Goal: Task Accomplishment & Management: Complete application form

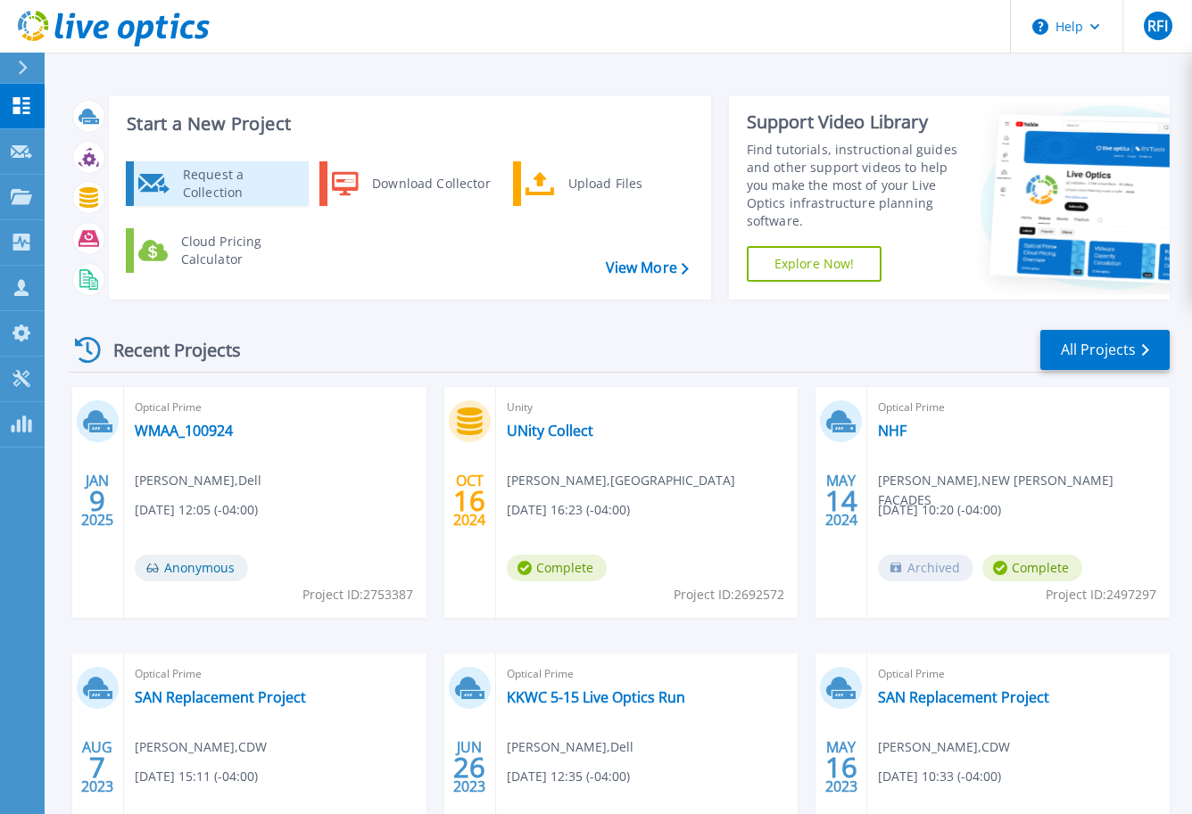
click at [209, 174] on div "Request a Collection" at bounding box center [239, 184] width 130 height 36
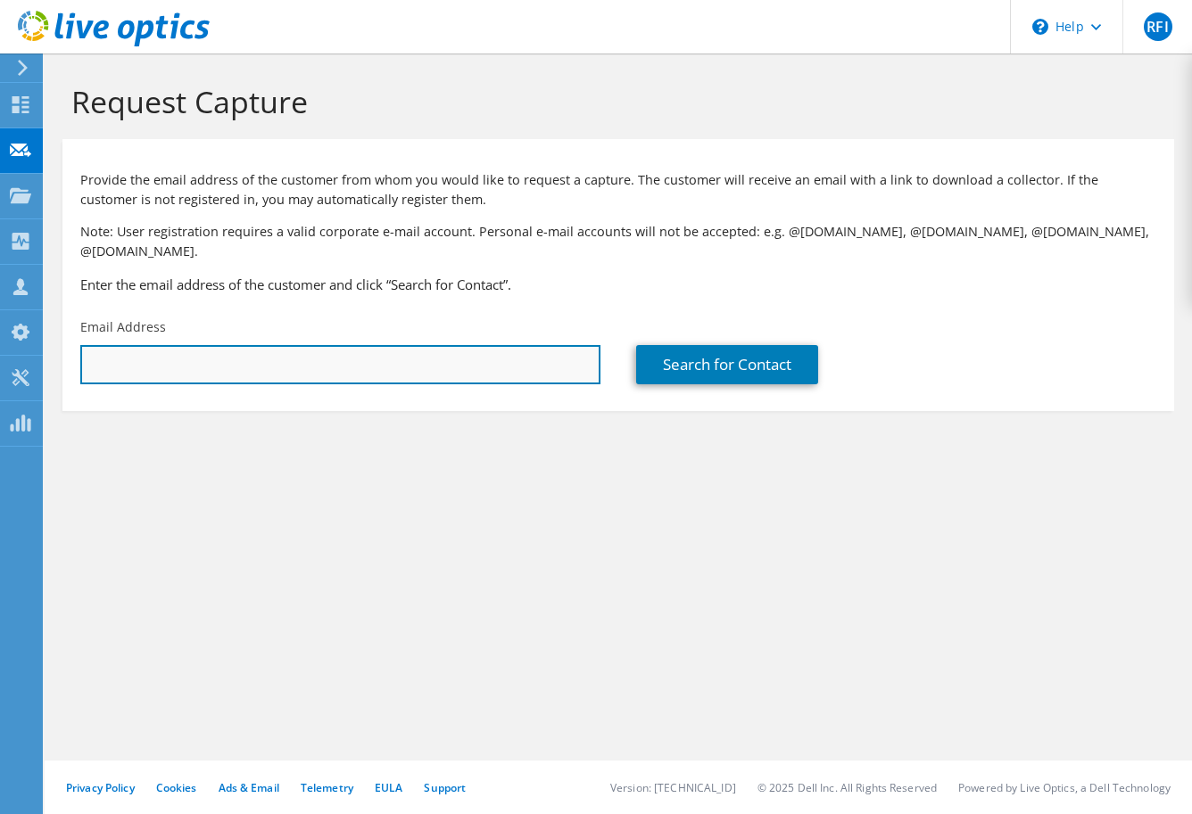
type input "[PERSON_NAME][EMAIL_ADDRESS][PERSON_NAME][DOMAIN_NAME]"
drag, startPoint x: 234, startPoint y: 339, endPoint x: 28, endPoint y: 322, distance: 206.7
click at [28, 322] on div "RFI Partner Team Member RALPH FAY III ralph.fay@cdw.com CDW My Profile Log Out …" at bounding box center [596, 407] width 1192 height 814
click at [218, 355] on input "[PERSON_NAME][EMAIL_ADDRESS][PERSON_NAME][DOMAIN_NAME]" at bounding box center [340, 364] width 520 height 39
drag, startPoint x: 229, startPoint y: 350, endPoint x: -111, endPoint y: 310, distance: 343.0
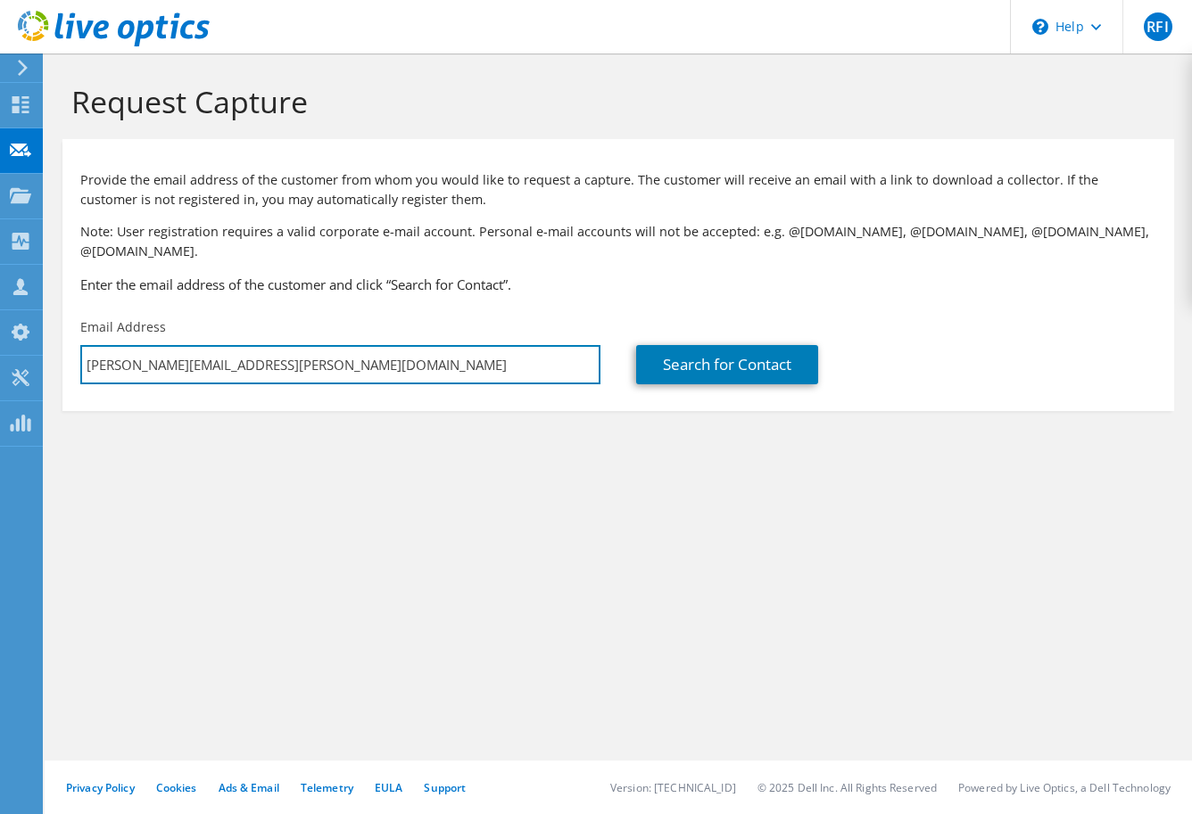
click at [0, 310] on html "RFI Partner Team Member RALPH FAY III ralph.fay@cdw.com CDW My Profile Log Out …" at bounding box center [596, 407] width 1192 height 814
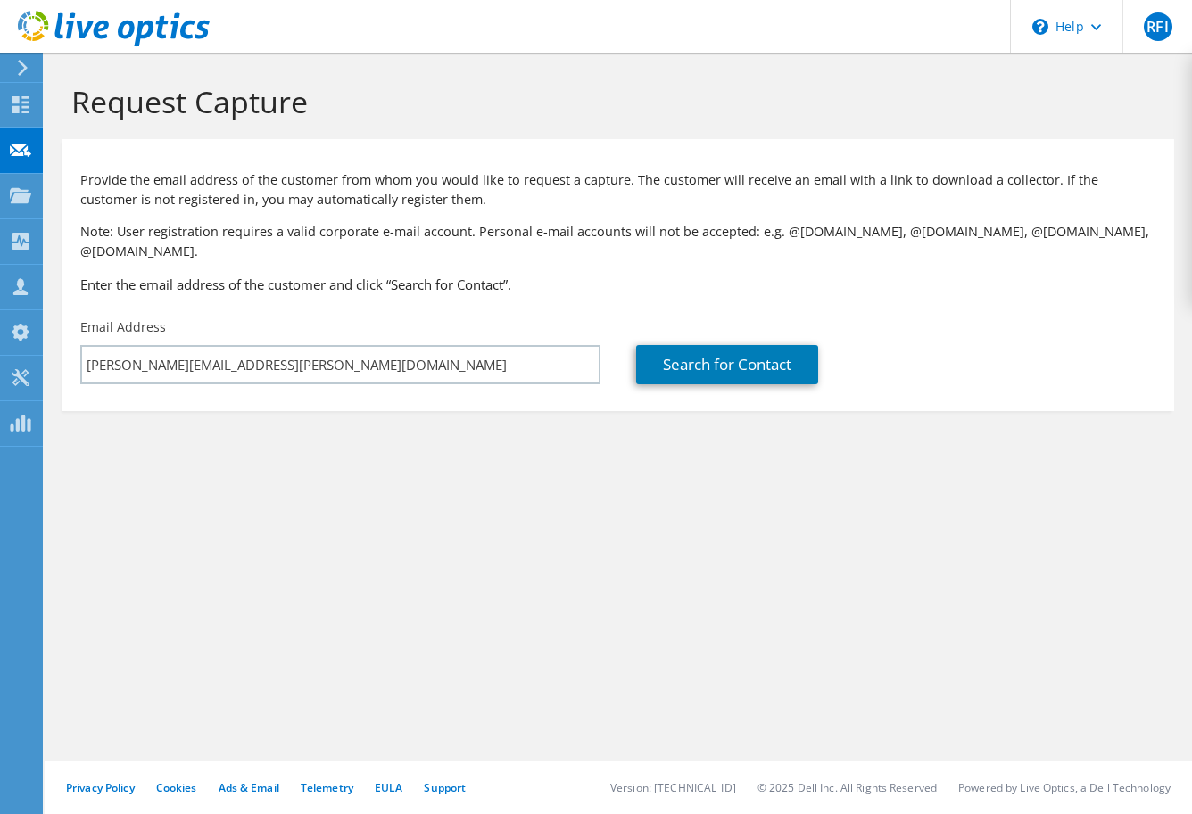
click at [1071, 606] on div "Request Capture Provide the email address of the customer from whom you would l…" at bounding box center [618, 434] width 1147 height 761
drag, startPoint x: 278, startPoint y: 367, endPoint x: 163, endPoint y: 339, distance: 118.3
click at [163, 339] on div "Email Address ralph.fay@cdw.com" at bounding box center [340, 352] width 556 height 84
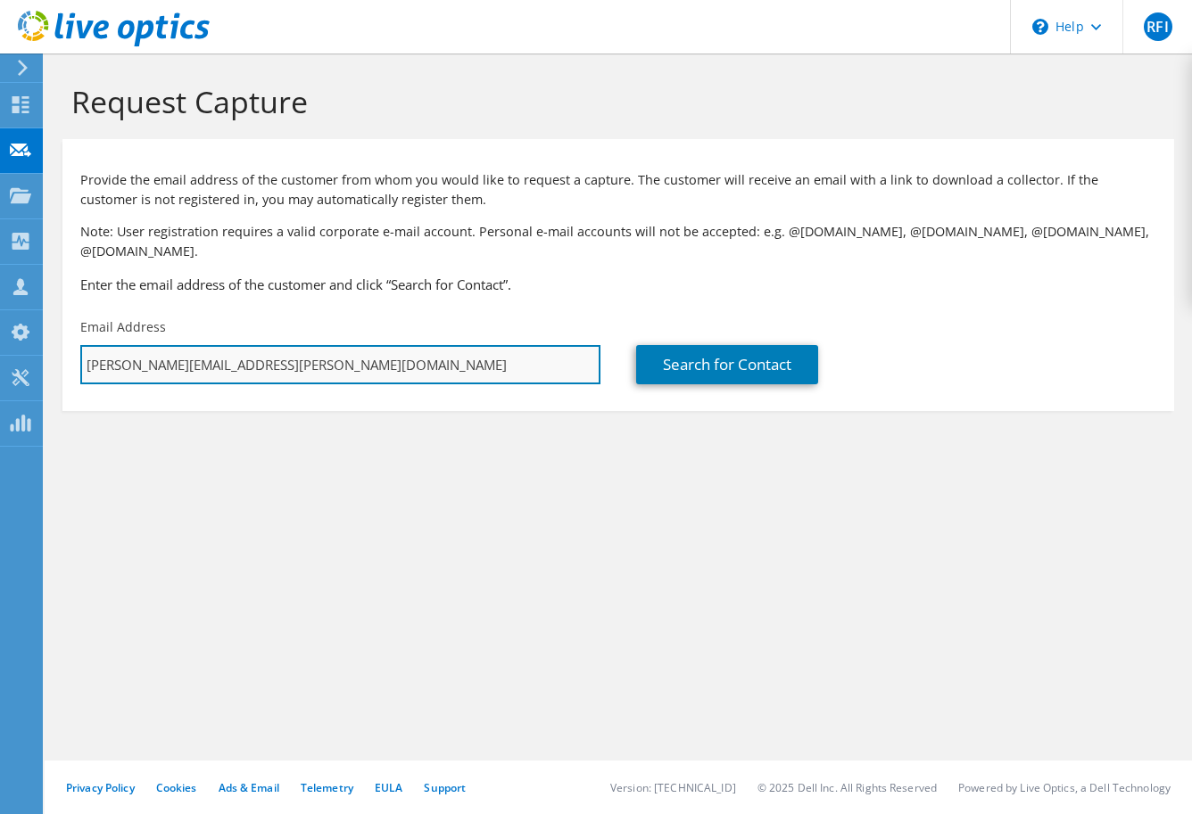
drag, startPoint x: 257, startPoint y: 339, endPoint x: 80, endPoint y: 335, distance: 176.6
click at [80, 345] on input "[PERSON_NAME][EMAIL_ADDRESS][PERSON_NAME][DOMAIN_NAME]" at bounding box center [340, 364] width 520 height 39
paste input "tlai@carnegiehall.org"
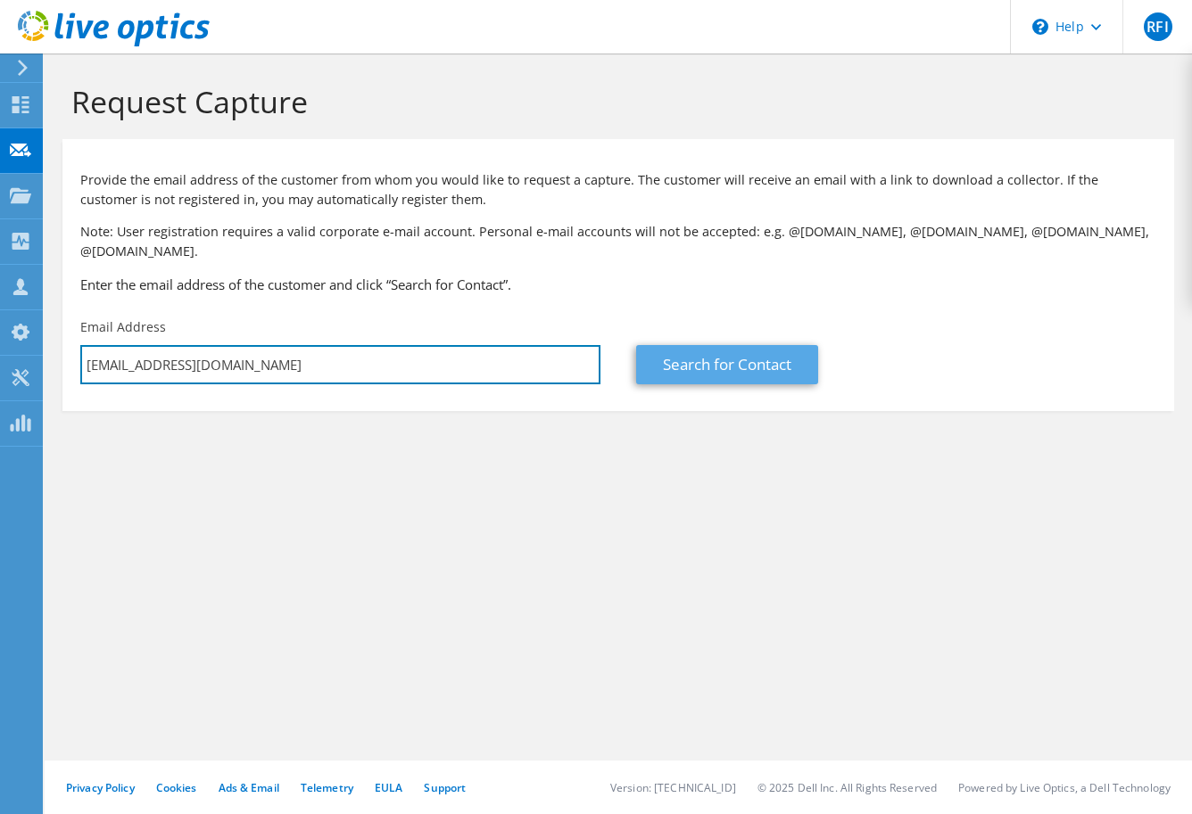
type input "tlai@carnegiehall.org"
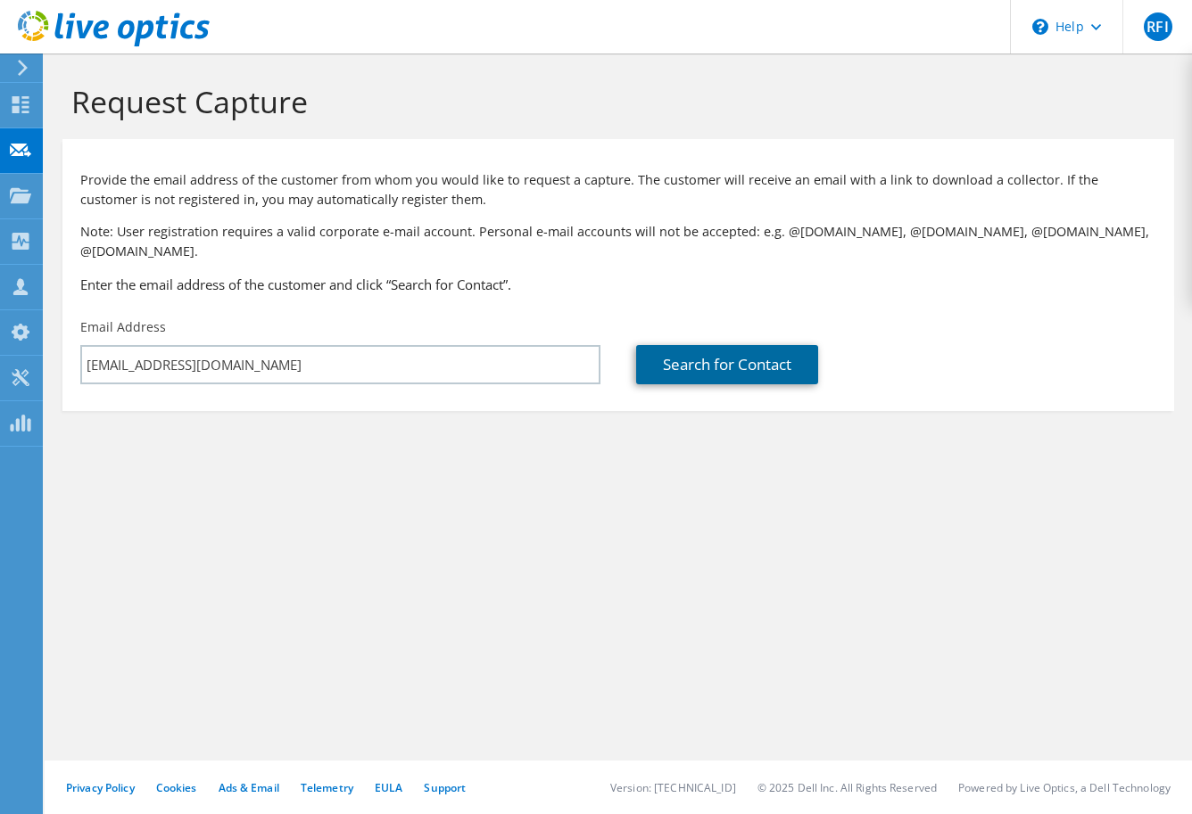
click at [673, 345] on link "Search for Contact" at bounding box center [727, 364] width 182 height 39
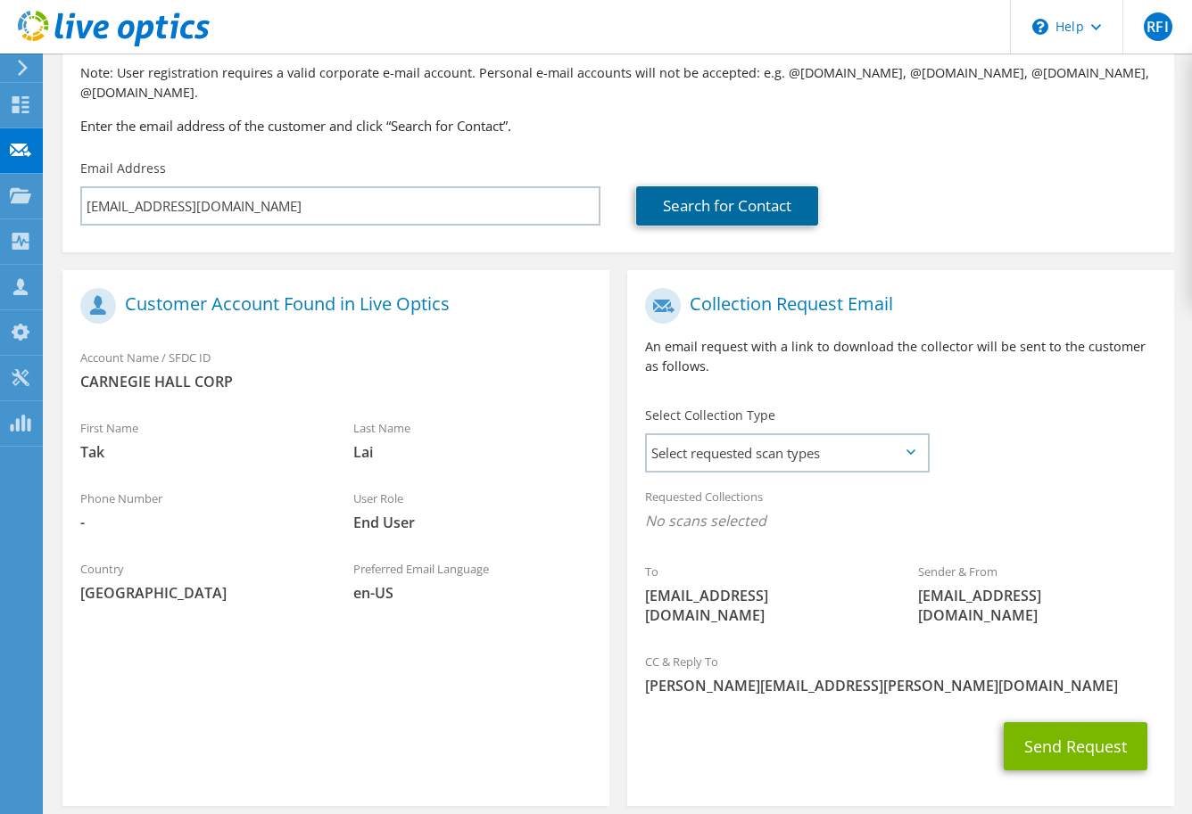
scroll to position [178, 0]
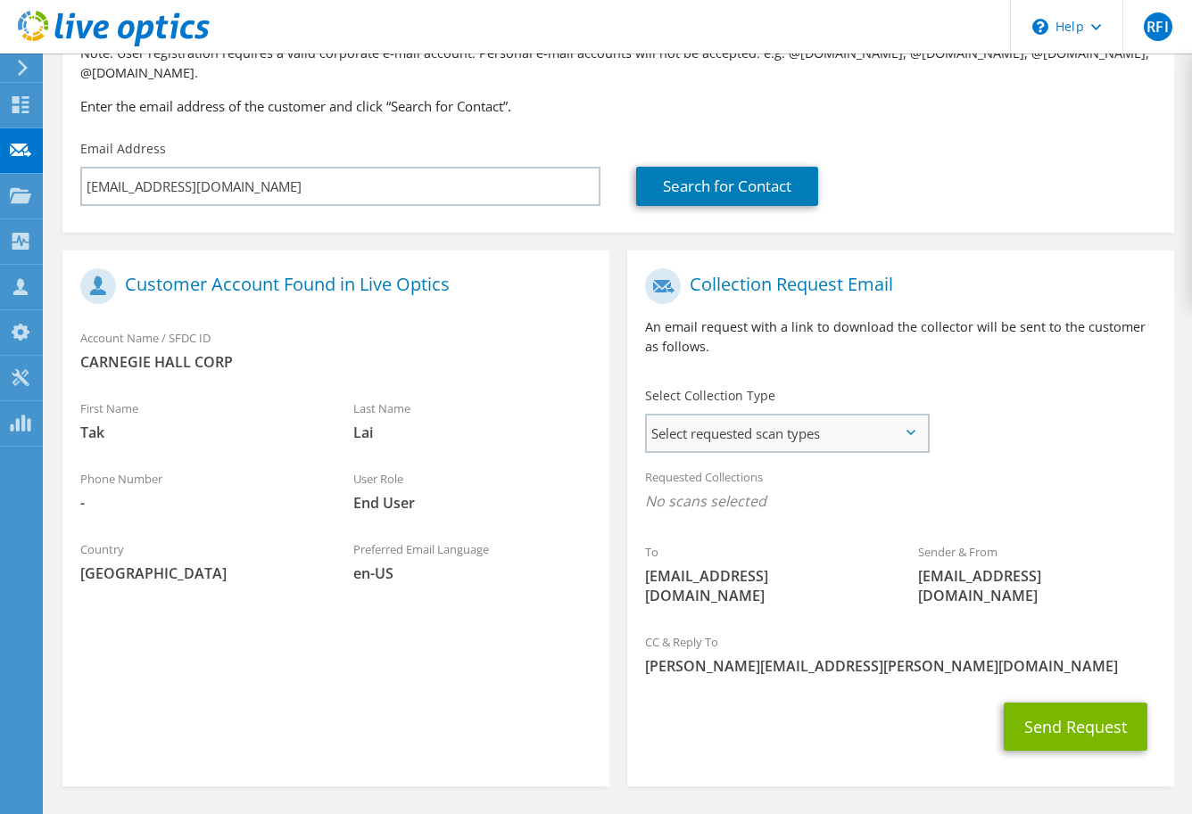
click at [889, 422] on span "Select requested scan types" at bounding box center [787, 434] width 280 height 36
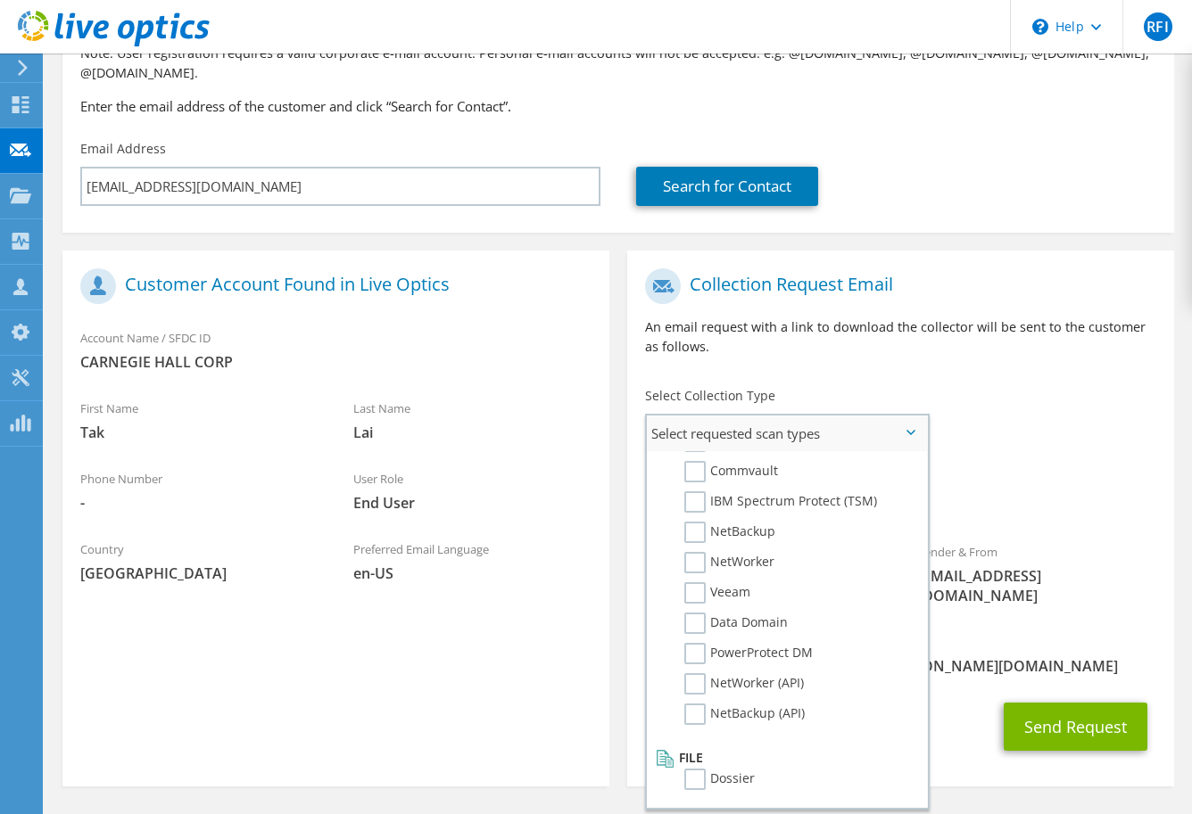
scroll to position [0, 0]
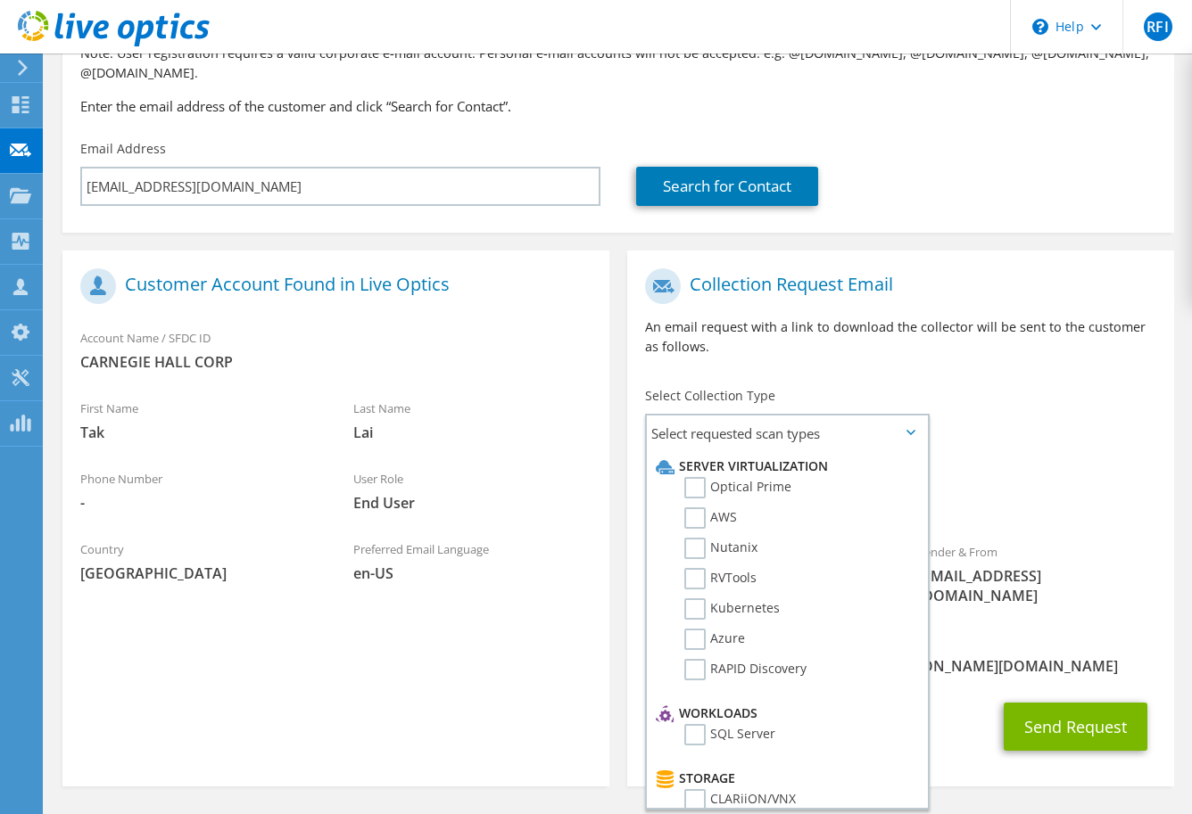
click at [1086, 405] on div "To tlai@carnegiehall.org Sender & From liveoptics@liveoptics.com" at bounding box center [900, 442] width 547 height 364
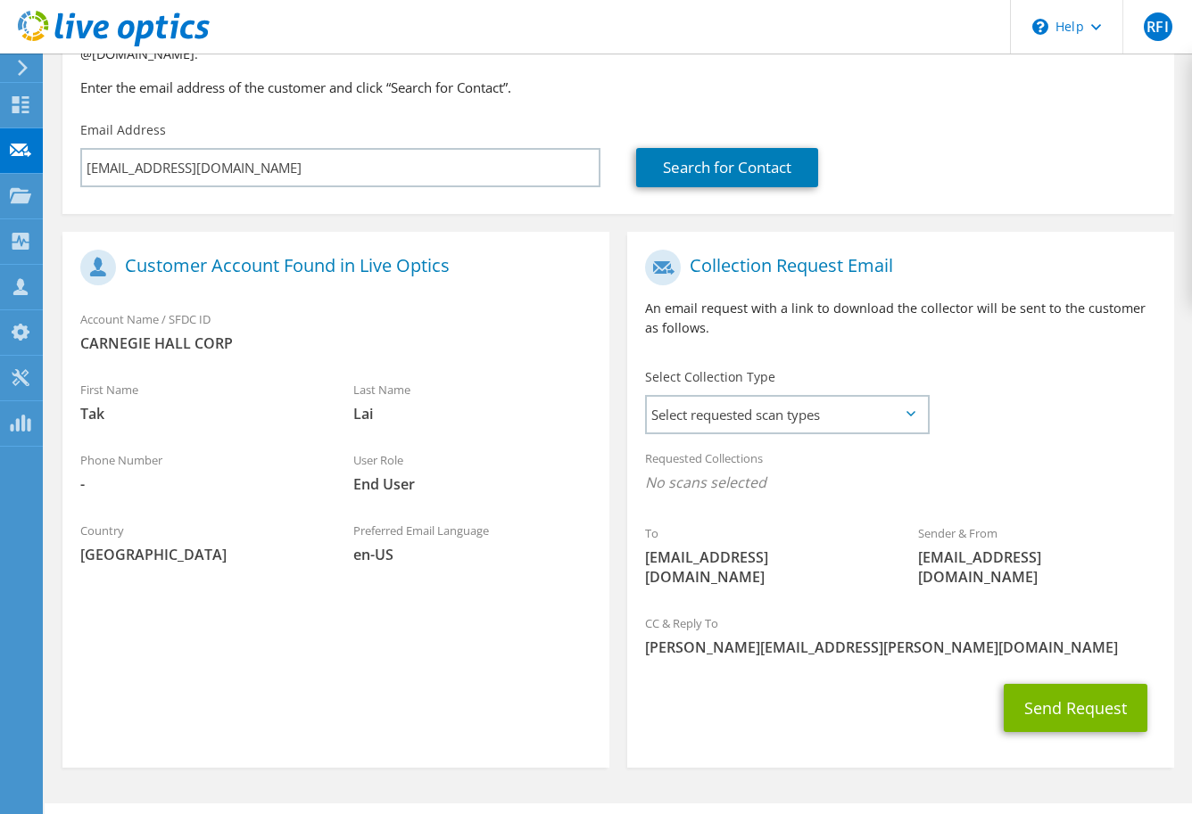
scroll to position [201, 0]
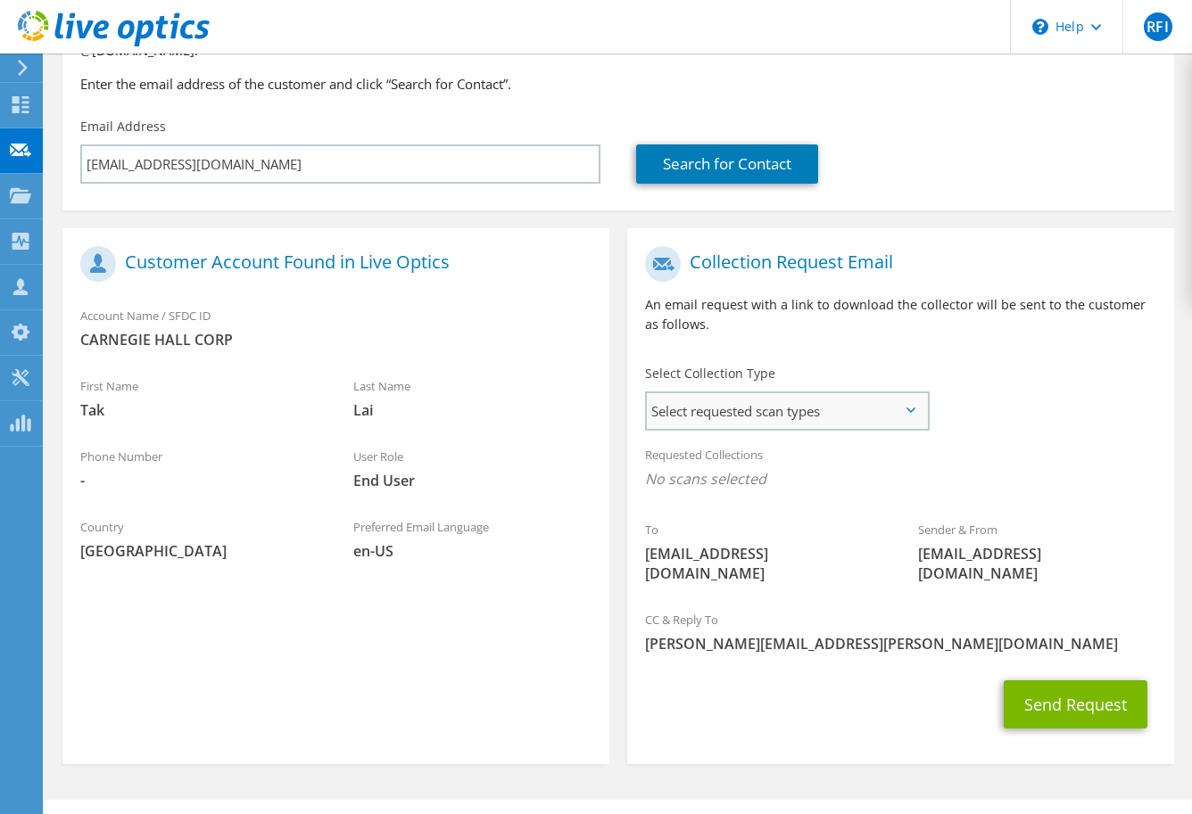
click at [795, 393] on span "Select requested scan types" at bounding box center [787, 411] width 280 height 36
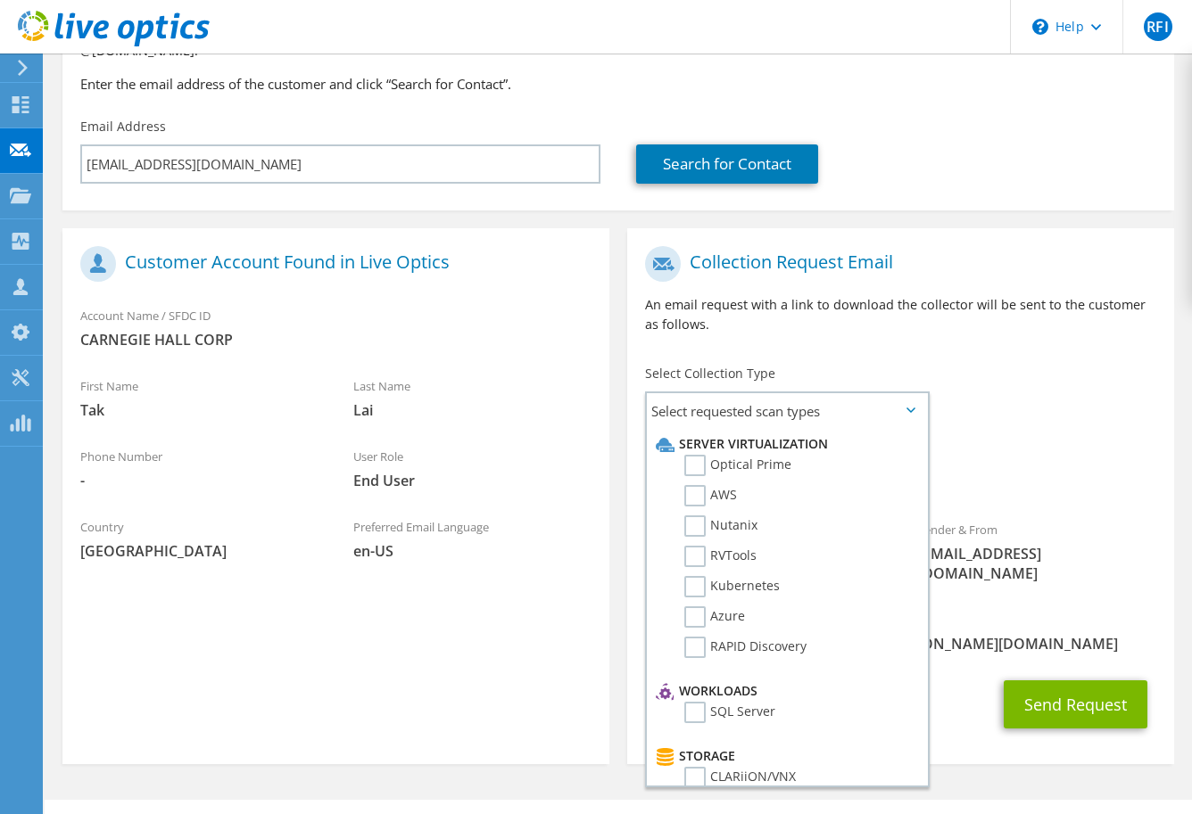
click at [1056, 448] on div "Requested Collections No scans selected" at bounding box center [900, 469] width 547 height 66
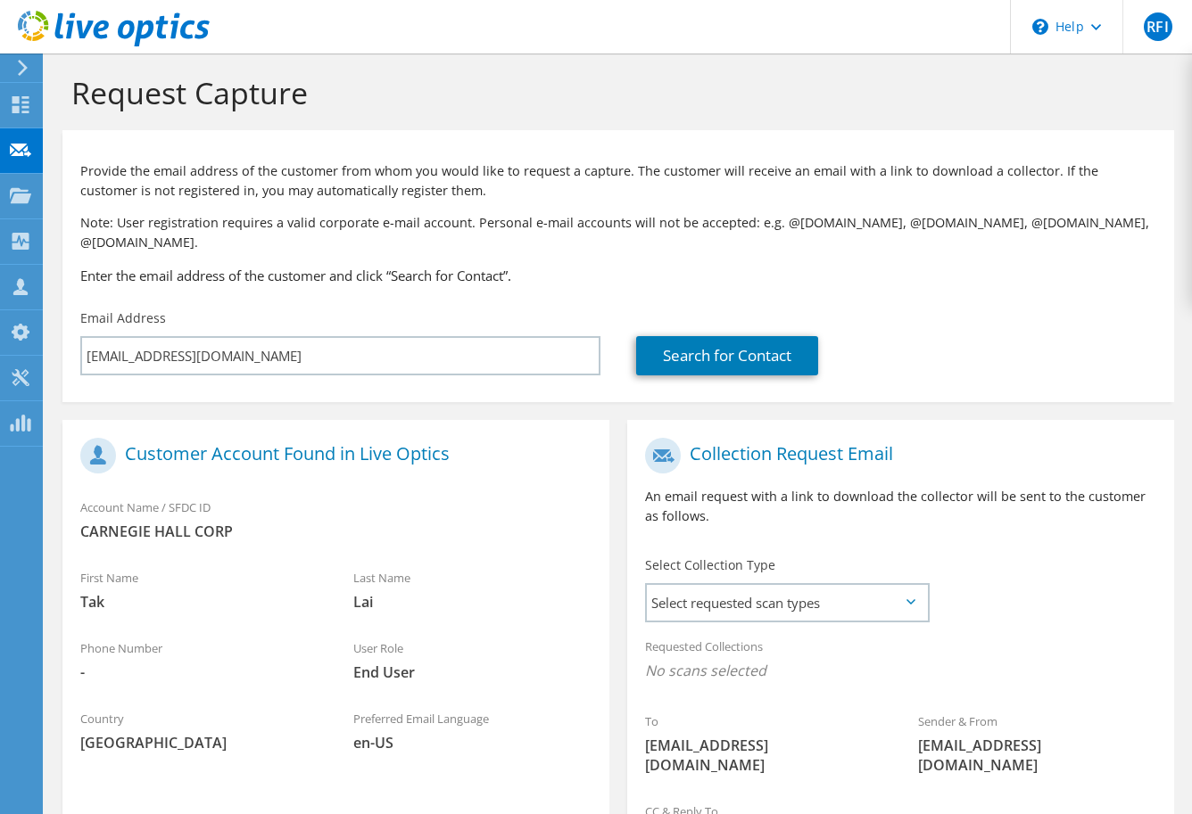
scroll to position [0, 0]
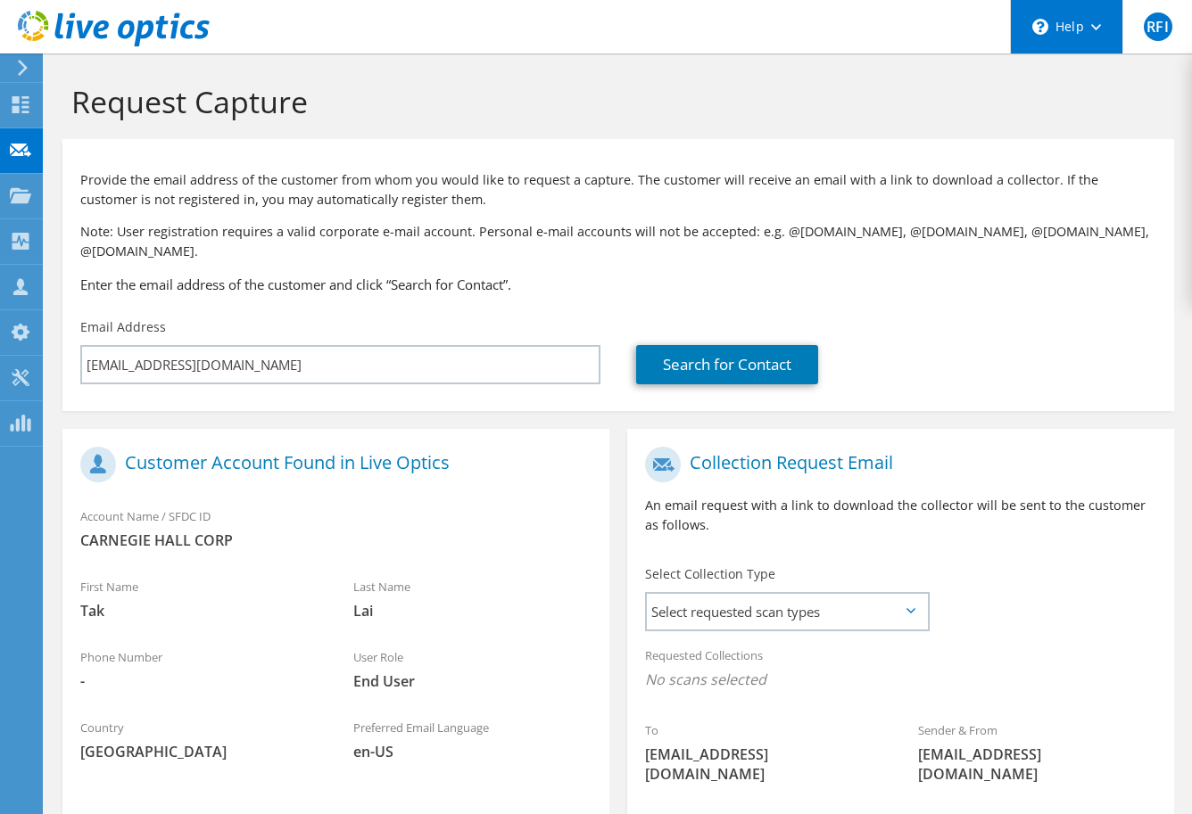
click at [1080, 23] on div "\n Help" at bounding box center [1066, 27] width 112 height 54
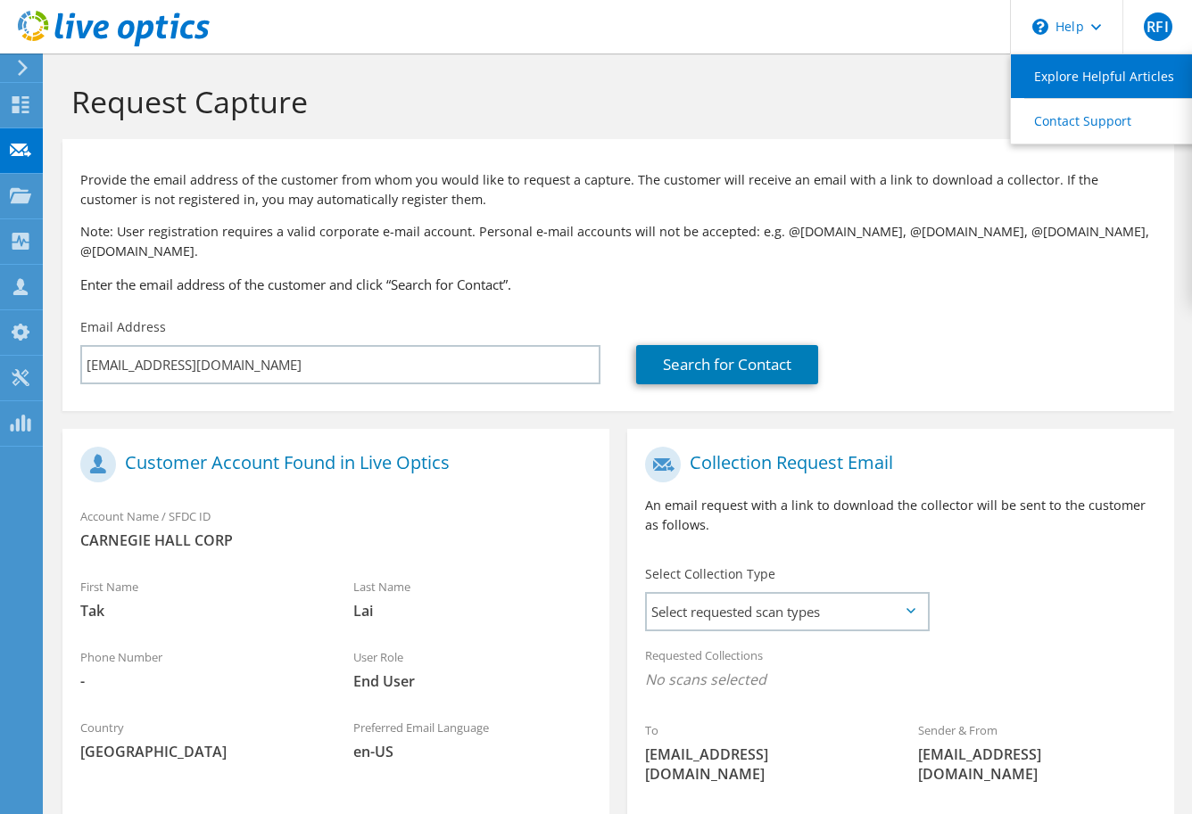
click at [1088, 61] on link "Explore Helpful Articles" at bounding box center [1110, 76] width 199 height 44
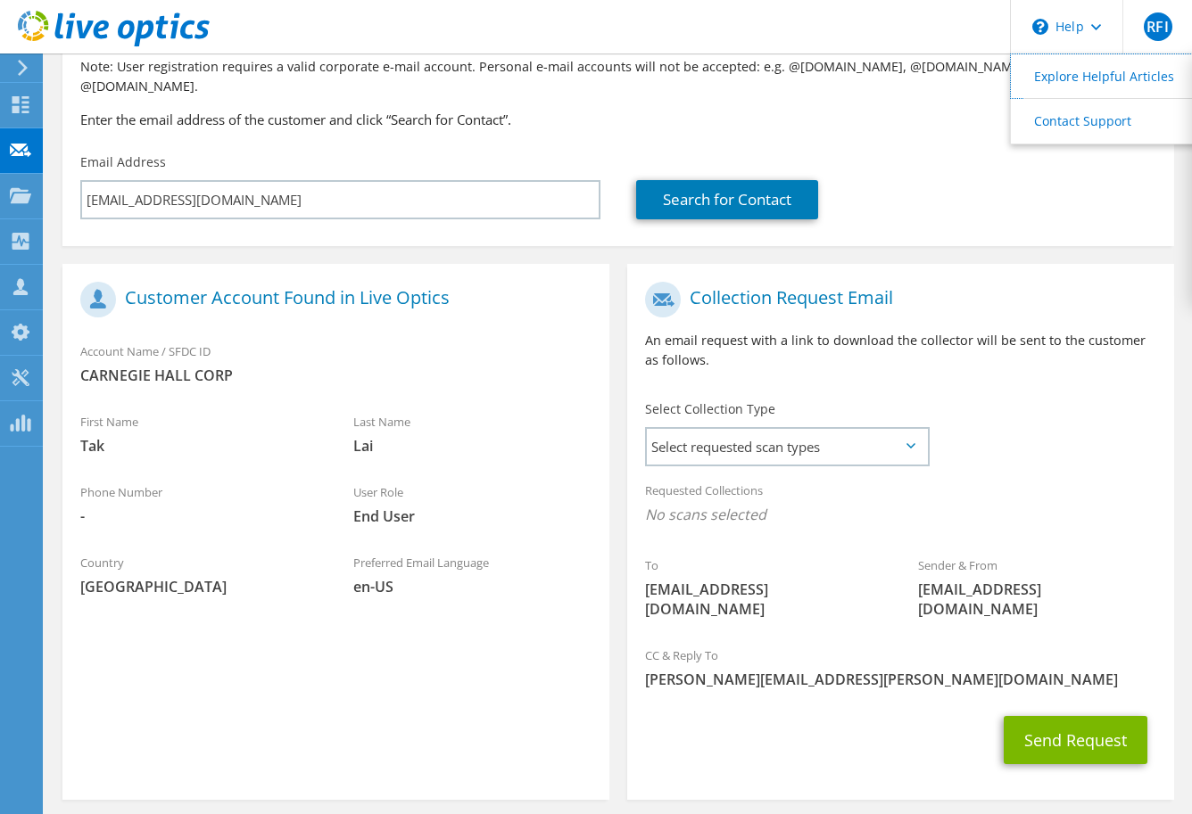
scroll to position [201, 0]
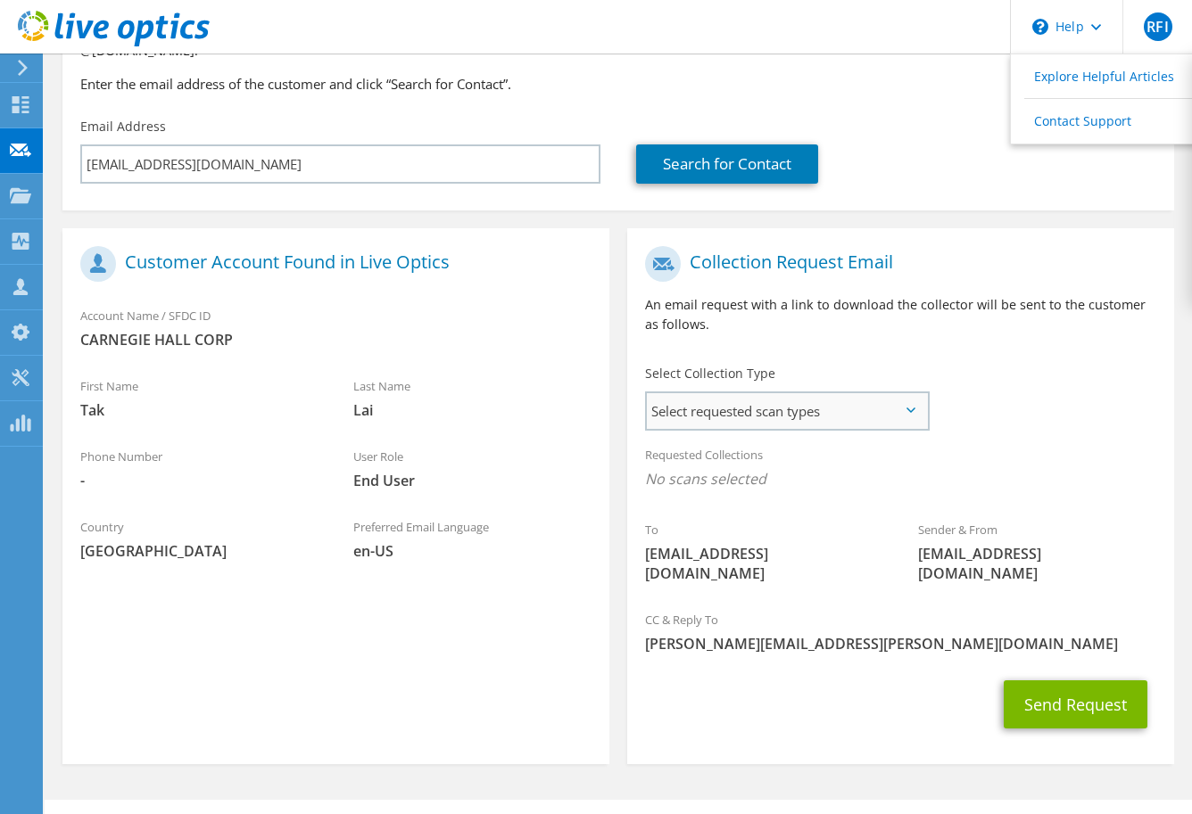
click at [879, 400] on span "Select requested scan types" at bounding box center [787, 411] width 280 height 36
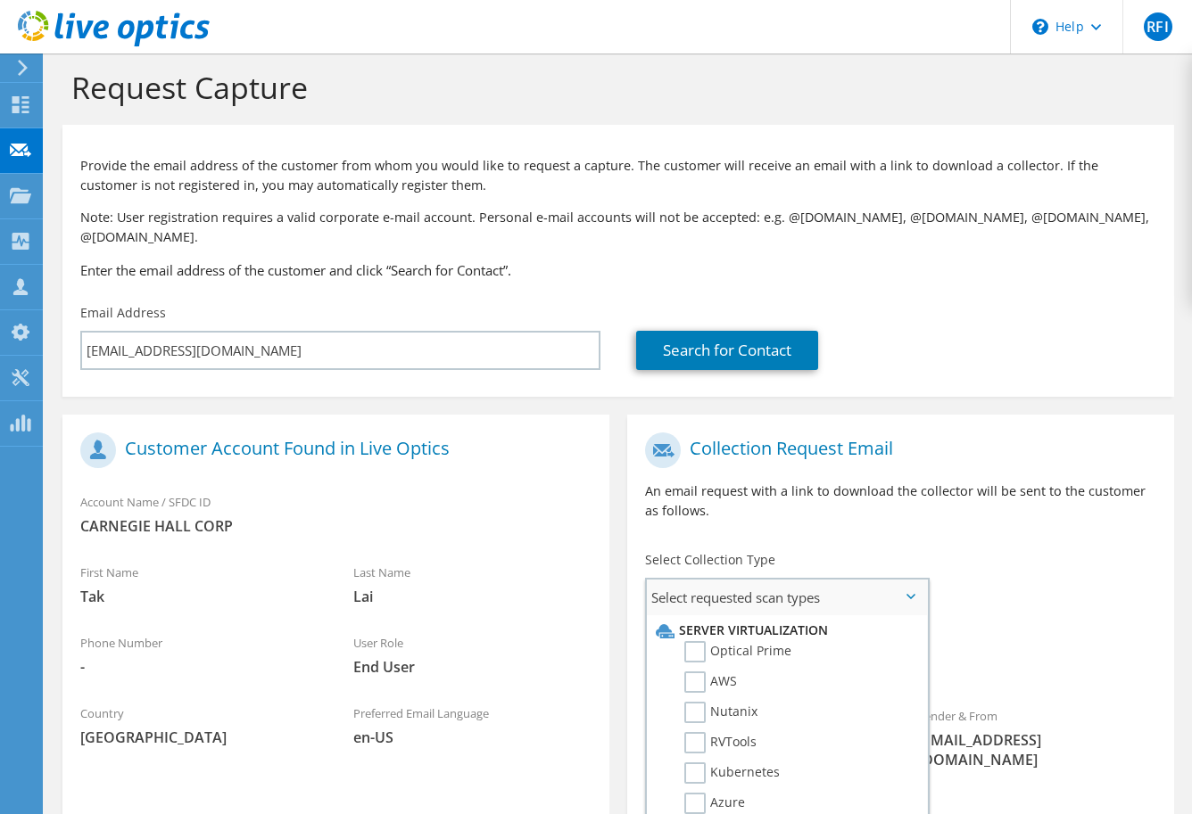
scroll to position [0, 0]
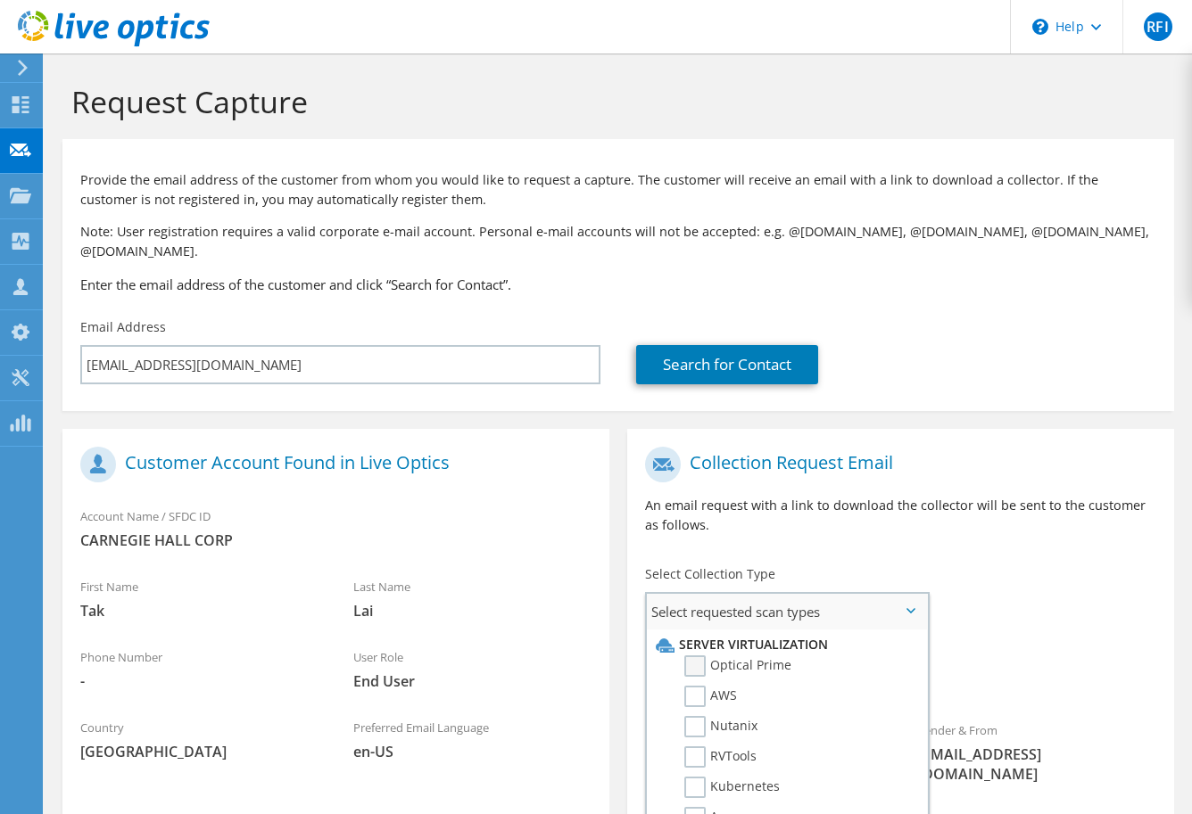
click at [702, 656] on label "Optical Prime" at bounding box center [737, 666] width 107 height 21
click at [0, 0] on input "Optical Prime" at bounding box center [0, 0] width 0 height 0
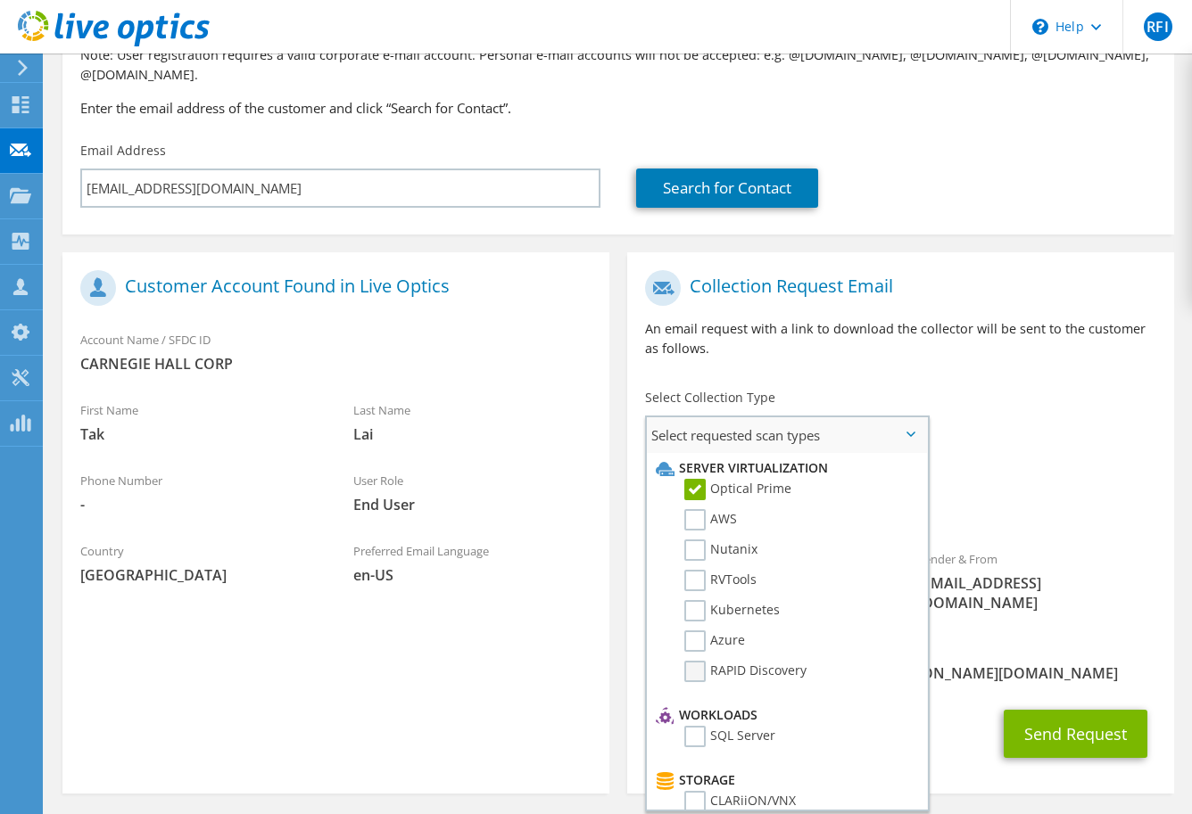
scroll to position [178, 0]
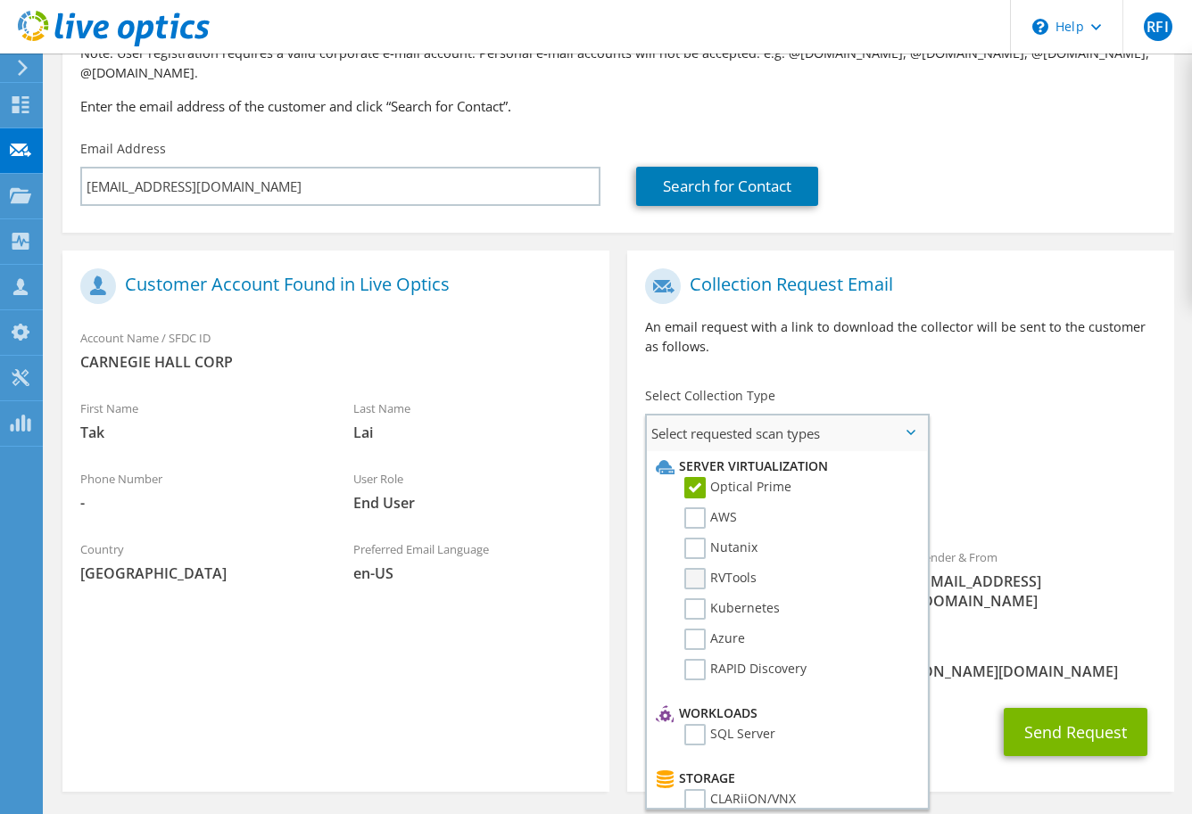
click at [703, 568] on label "RVTools" at bounding box center [720, 578] width 72 height 21
click at [0, 0] on input "RVTools" at bounding box center [0, 0] width 0 height 0
click at [1036, 435] on div "To tlai@carnegiehall.org Sender & From liveoptics@liveoptics.com" at bounding box center [900, 444] width 547 height 369
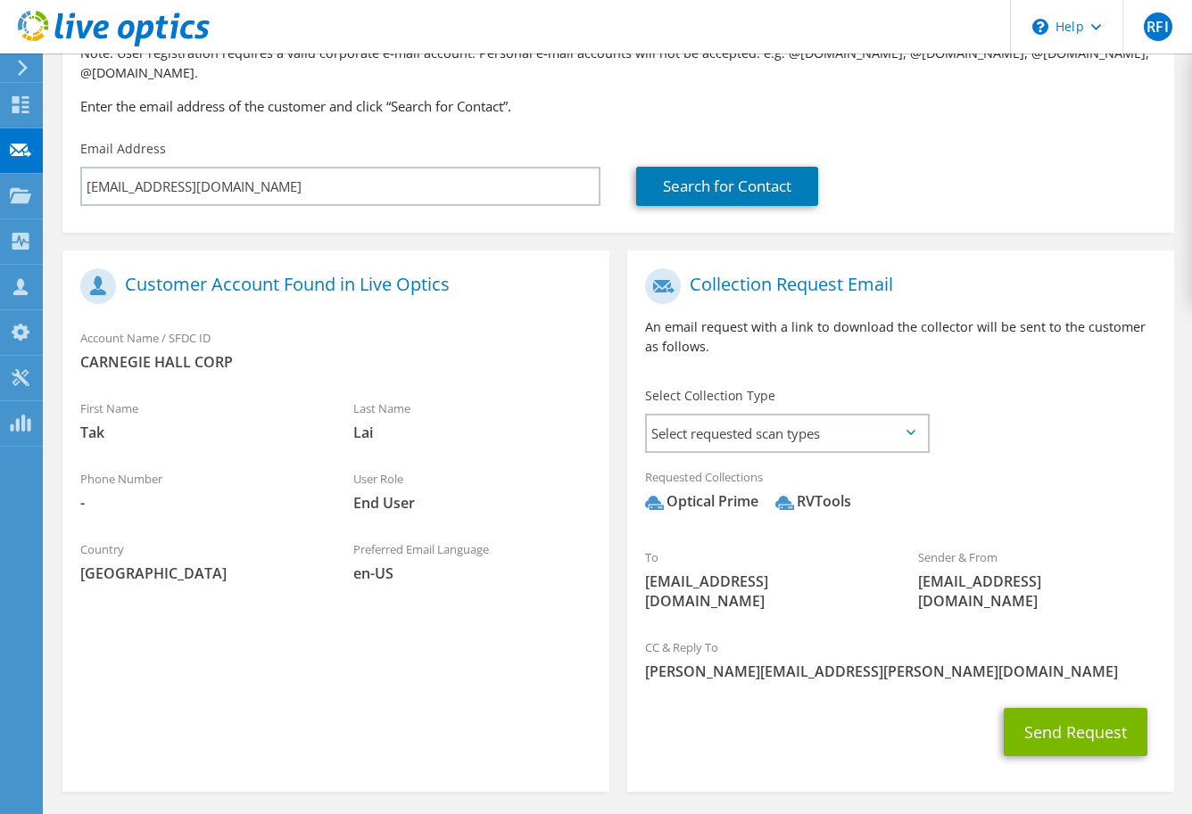
click at [912, 430] on icon at bounding box center [910, 432] width 9 height 5
click at [898, 416] on span "Select requested scan types" at bounding box center [787, 434] width 280 height 36
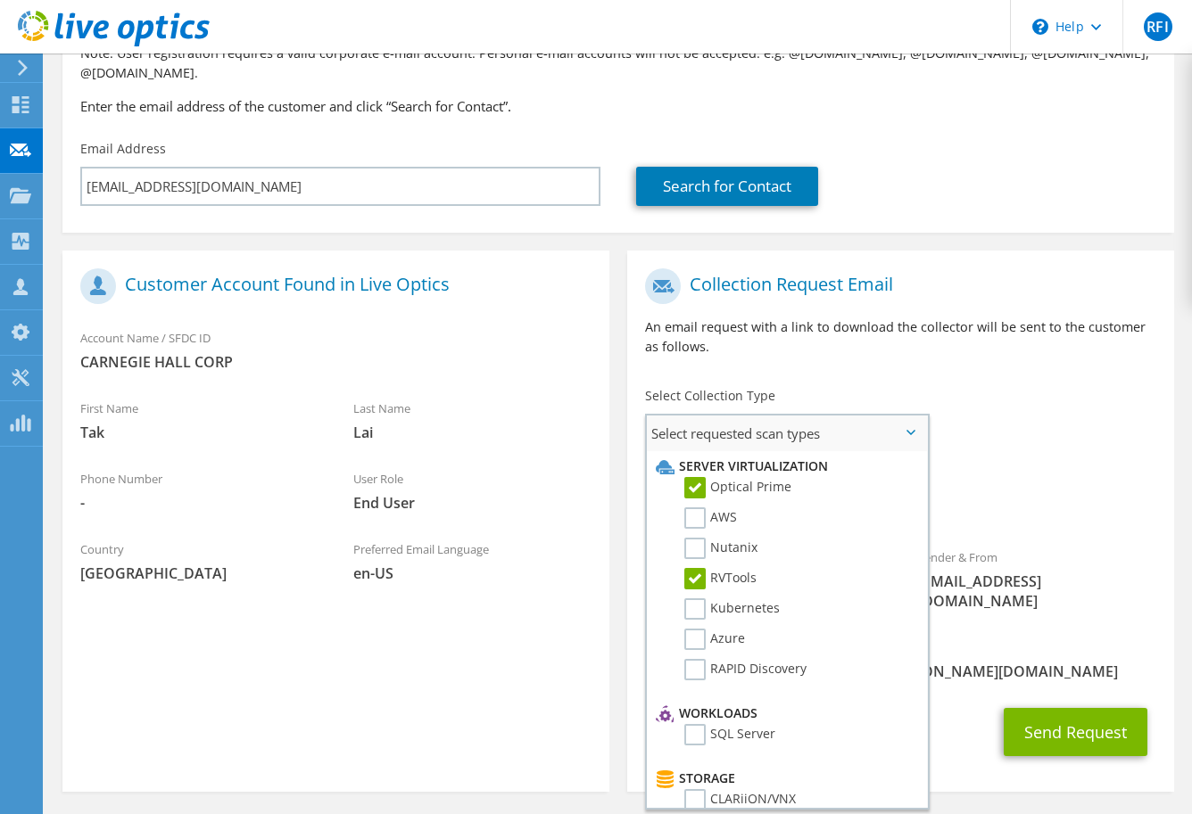
click at [691, 568] on label "RVTools" at bounding box center [720, 578] width 72 height 21
click at [0, 0] on input "RVTools" at bounding box center [0, 0] width 0 height 0
click at [1041, 433] on div "To tlai@carnegiehall.org Sender & From liveoptics@liveoptics.com" at bounding box center [900, 444] width 547 height 369
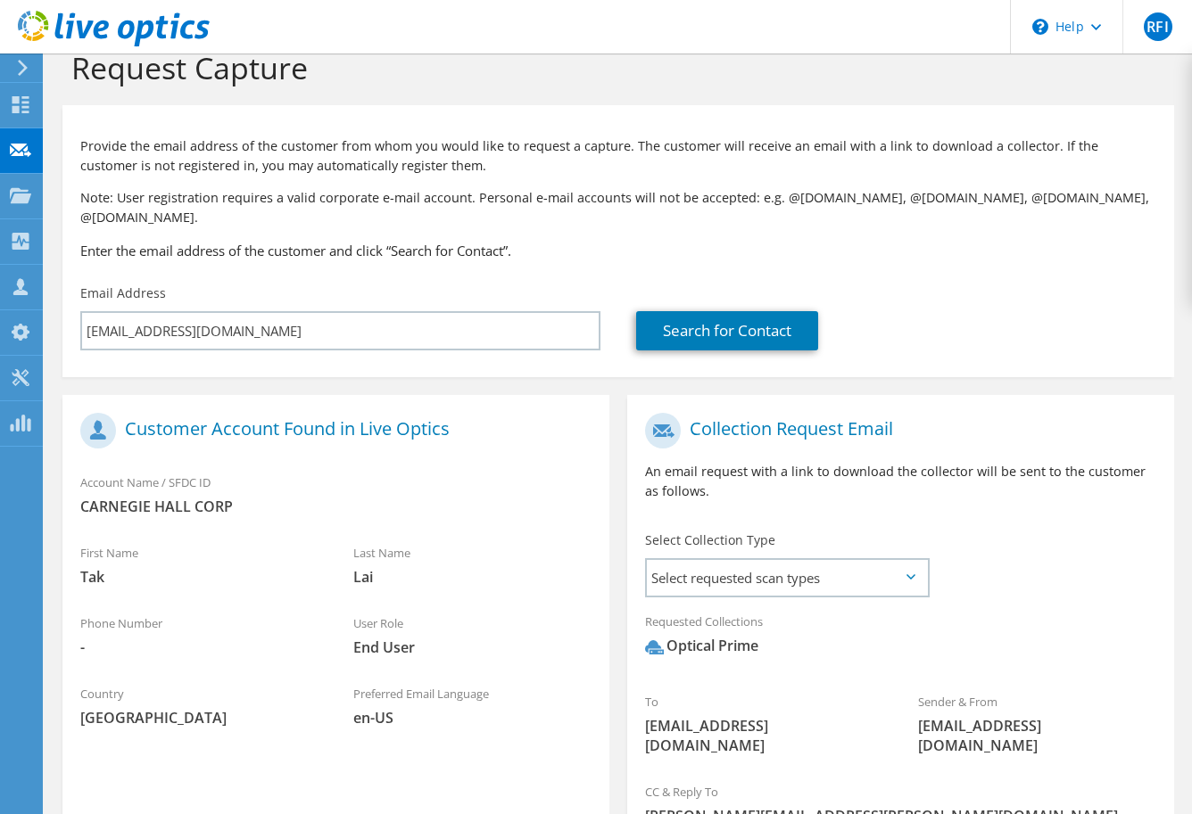
scroll to position [0, 0]
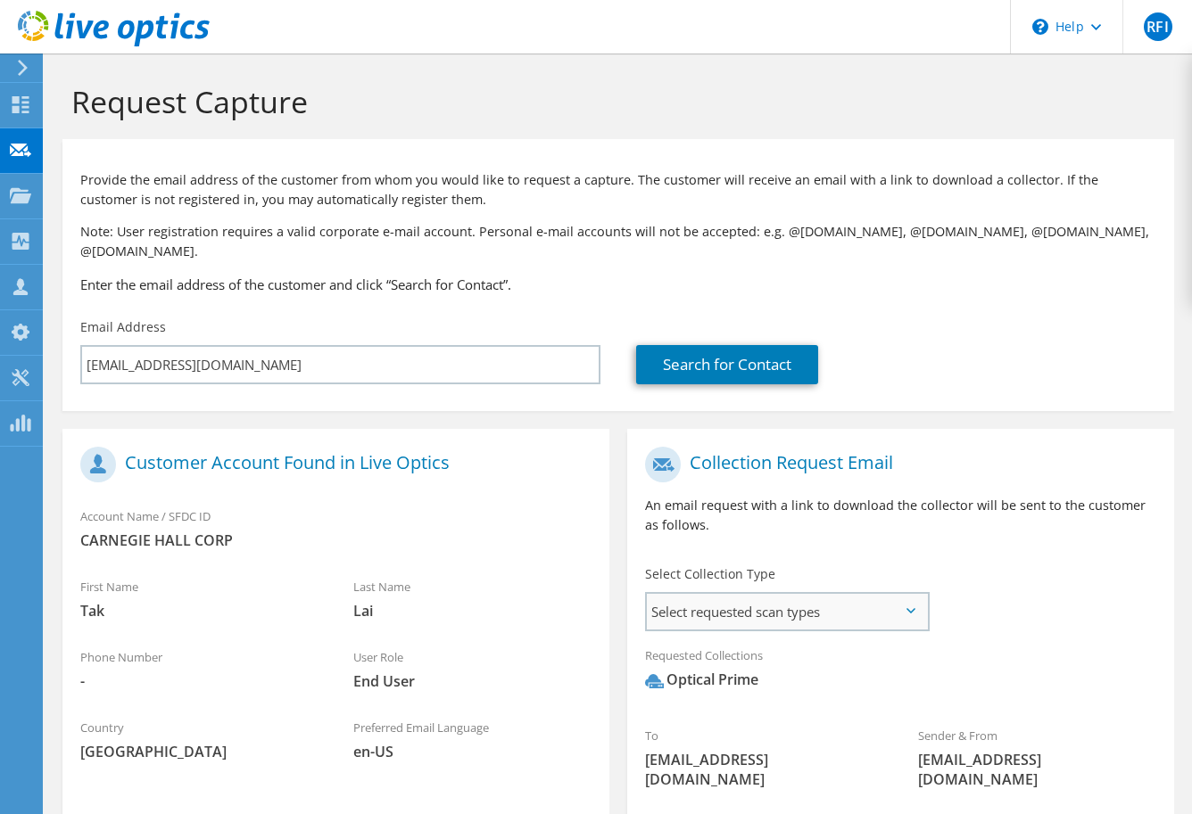
click at [750, 594] on span "Select requested scan types" at bounding box center [787, 612] width 280 height 36
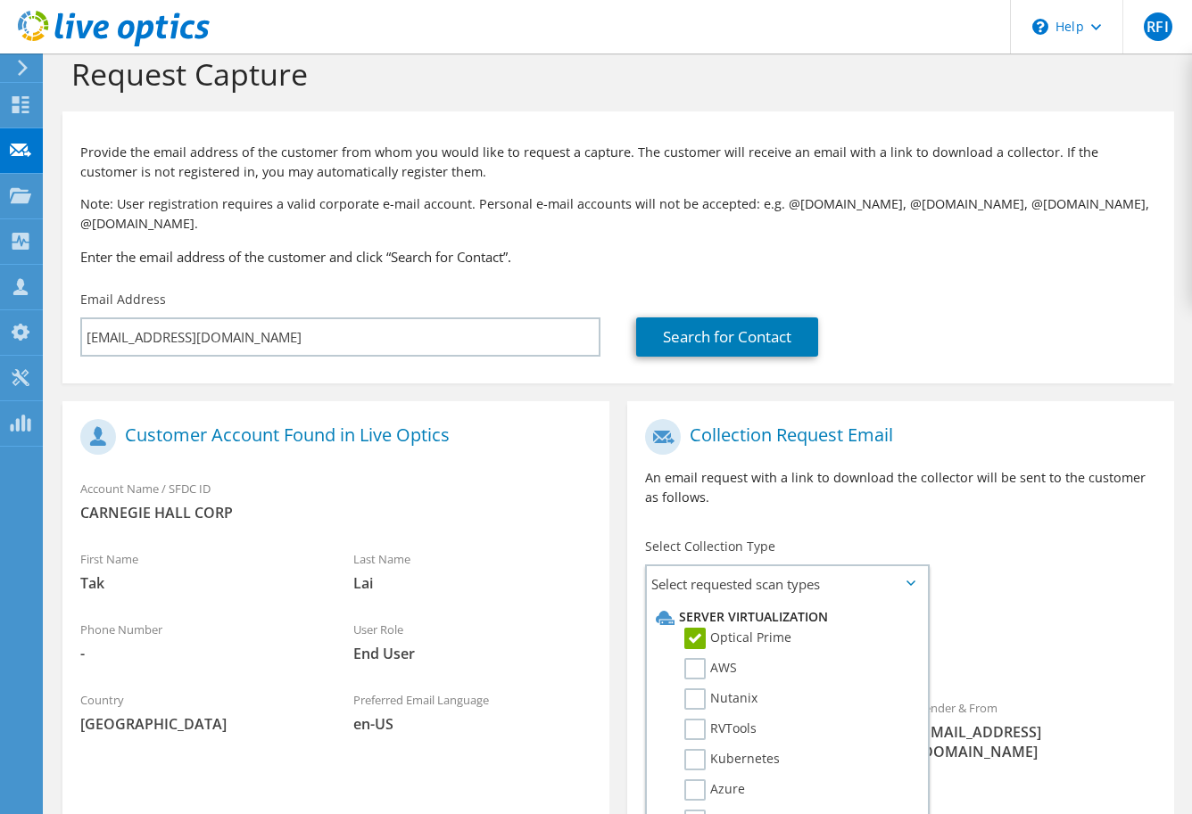
scroll to position [178, 0]
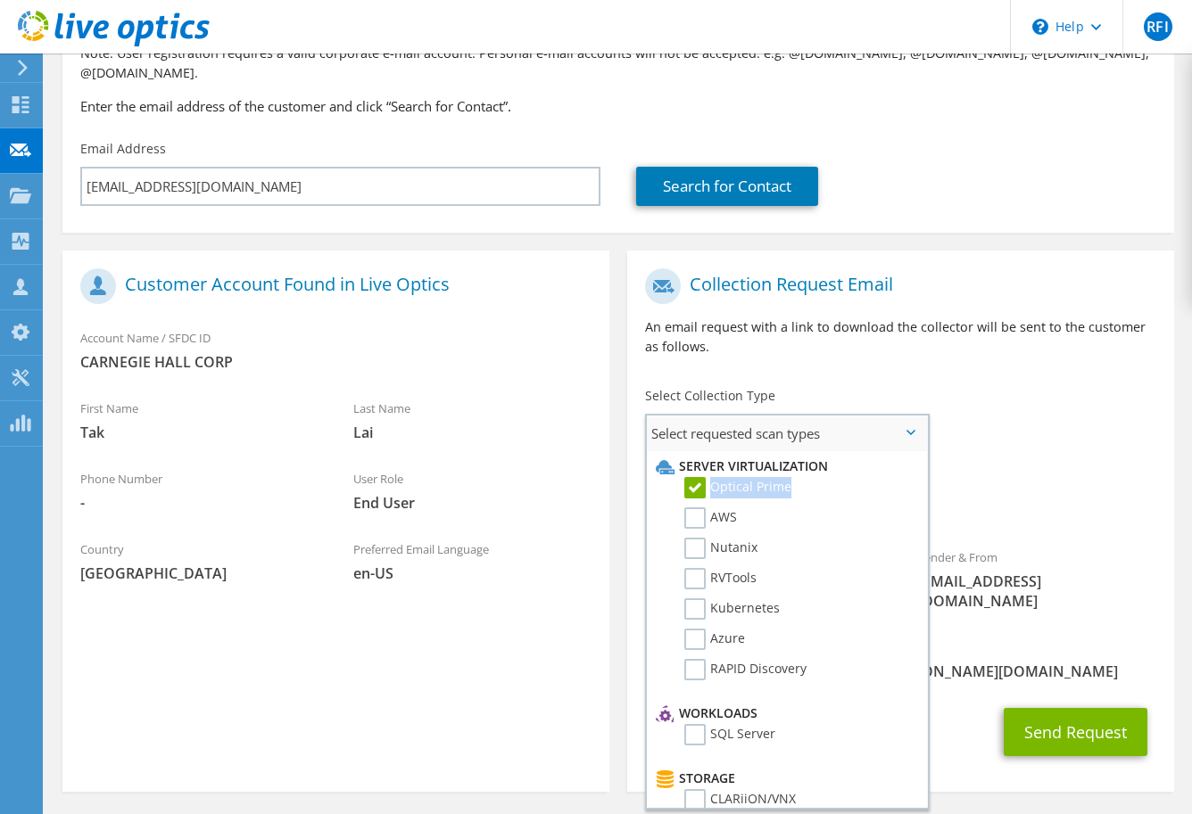
click at [693, 477] on label "Optical Prime" at bounding box center [737, 487] width 107 height 21
click at [0, 0] on input "Optical Prime" at bounding box center [0, 0] width 0 height 0
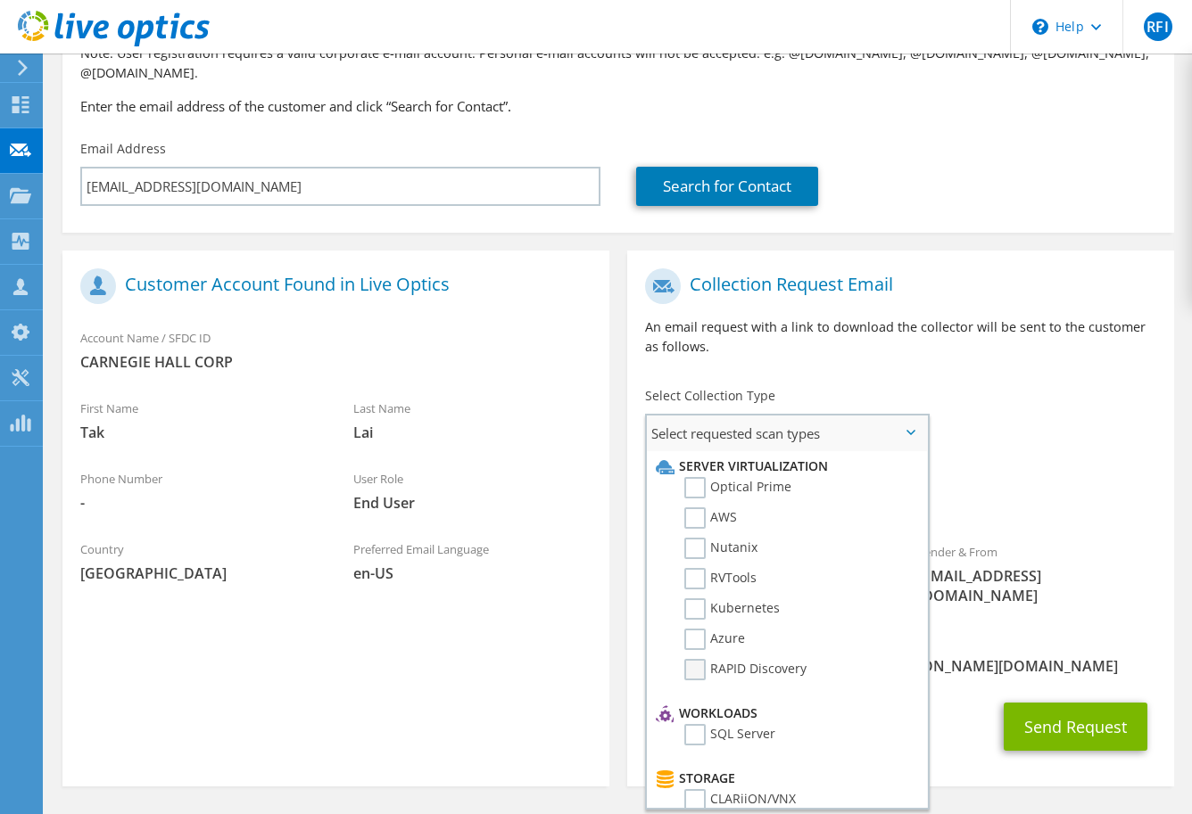
click at [696, 659] on label "RAPID Discovery" at bounding box center [745, 669] width 122 height 21
click at [0, 0] on input "RAPID Discovery" at bounding box center [0, 0] width 0 height 0
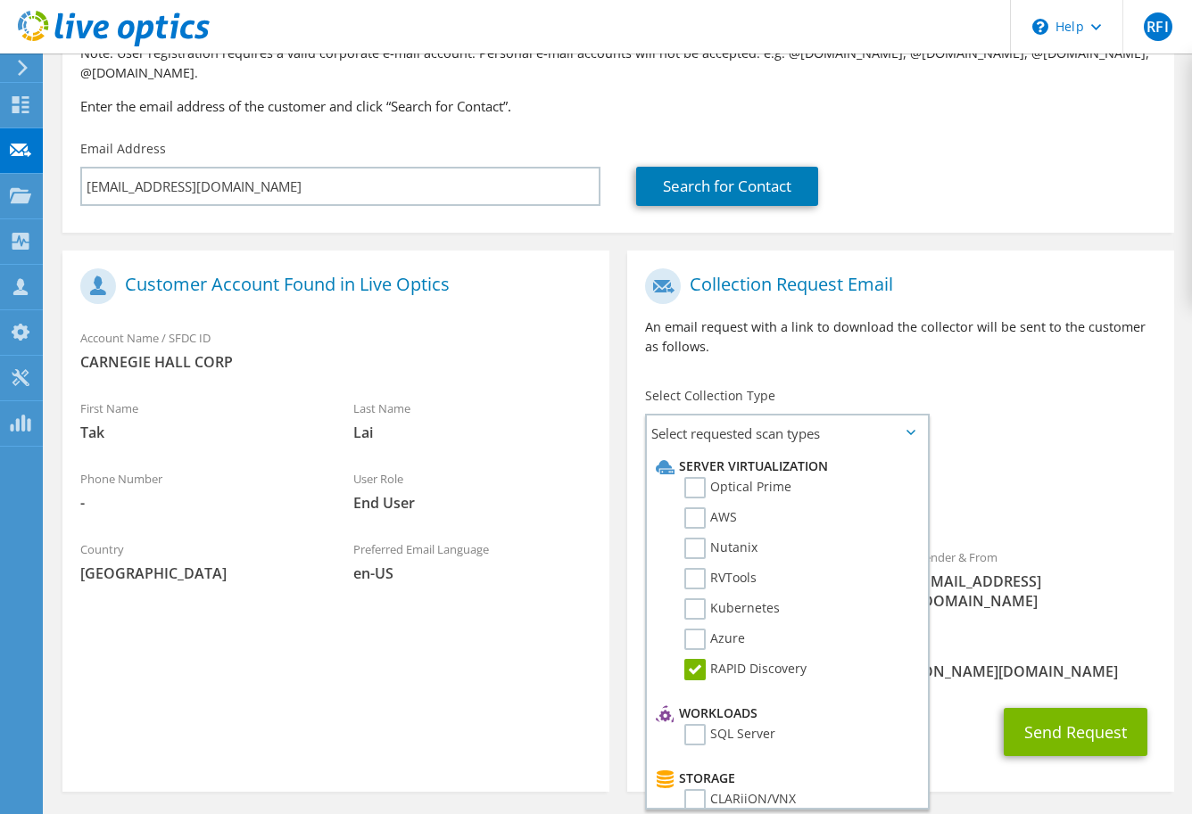
click at [1040, 424] on div "To tlai@carnegiehall.org Sender & From liveoptics@liveoptics.com" at bounding box center [900, 444] width 547 height 369
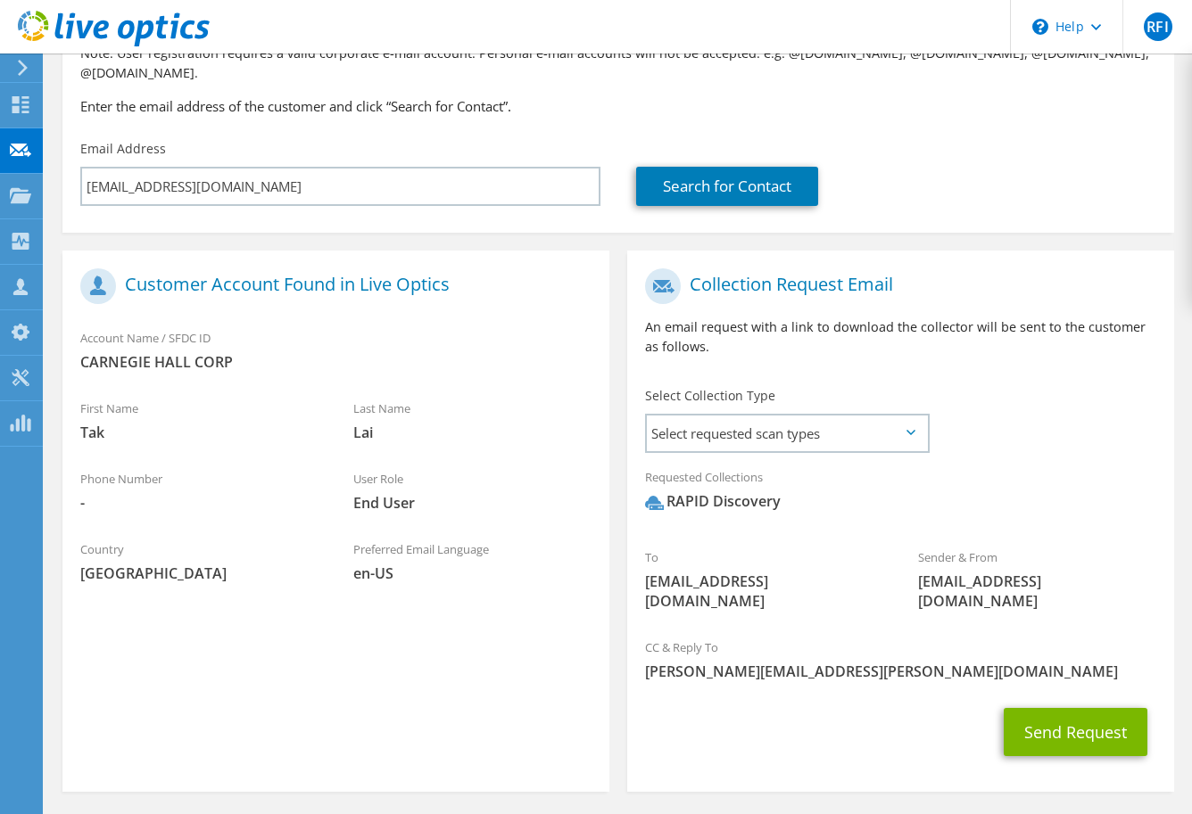
click at [1112, 96] on h3 "Enter the email address of the customer and click “Search for Contact”." at bounding box center [618, 106] width 1076 height 20
click at [1061, 708] on button "Send Request" at bounding box center [1075, 732] width 144 height 48
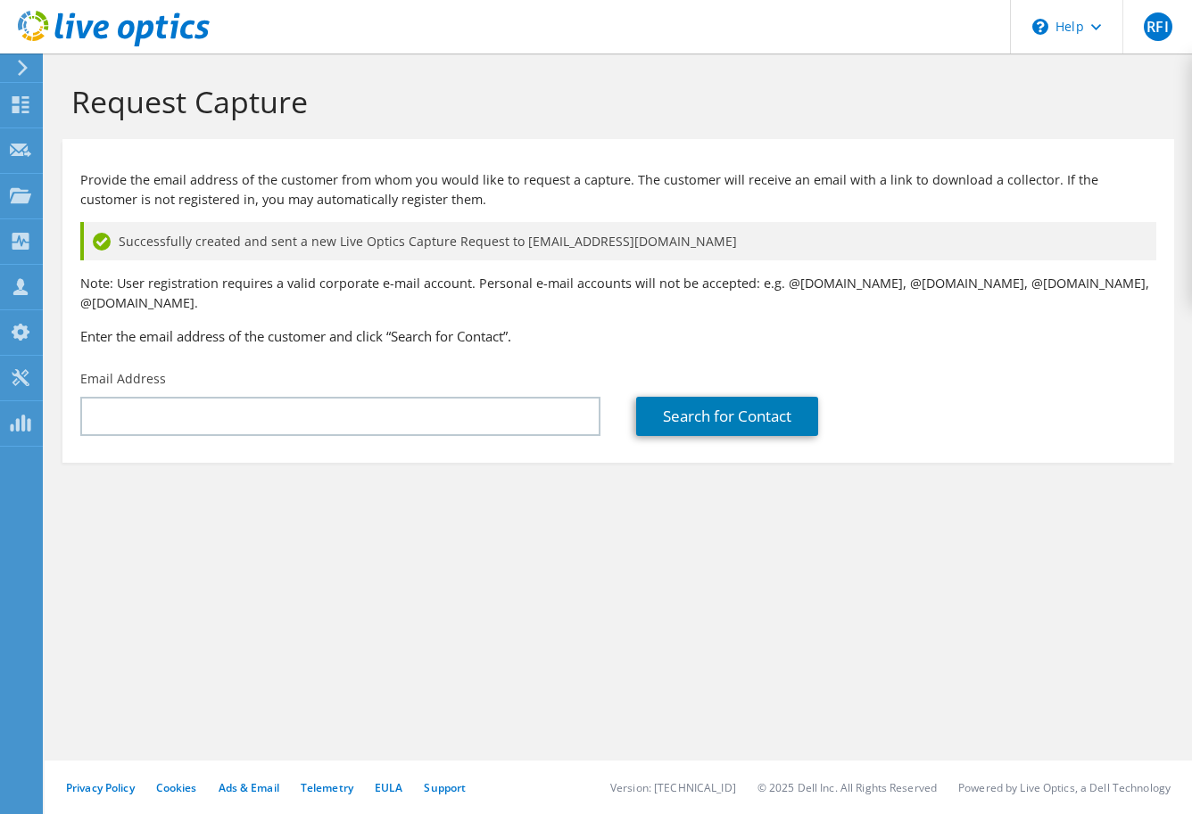
type input "[PERSON_NAME][EMAIL_ADDRESS][PERSON_NAME][DOMAIN_NAME]"
